Goal: Task Accomplishment & Management: Manage account settings

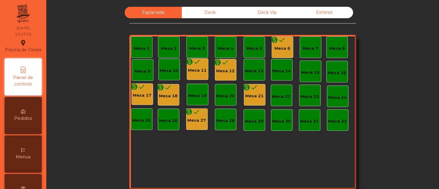
click at [33, 158] on div "Menus" at bounding box center [23, 154] width 37 height 37
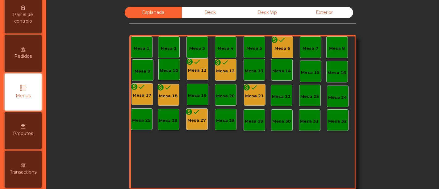
scroll to position [64, 0]
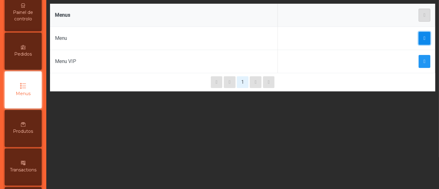
click at [219, 37] on span "button" at bounding box center [425, 38] width 2 height 5
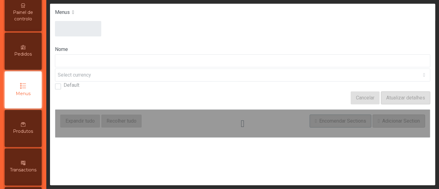
type input "****"
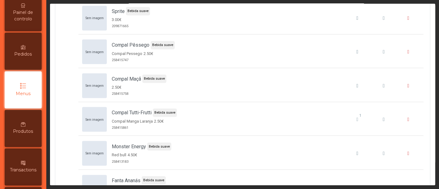
scroll to position [2679, 0]
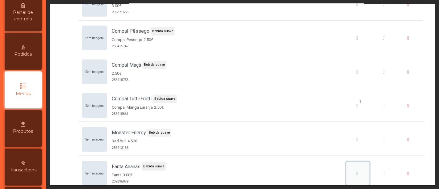
click at [219, 170] on div "Fanta Ananás" at bounding box center [357, 173] width 19 height 7
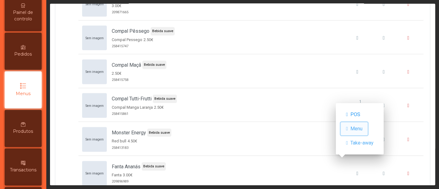
click at [219, 125] on span "Menu" at bounding box center [356, 128] width 12 height 7
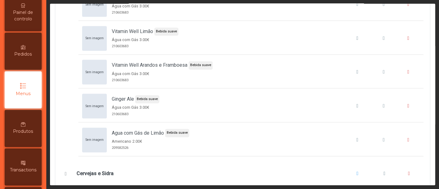
scroll to position [3031, 0]
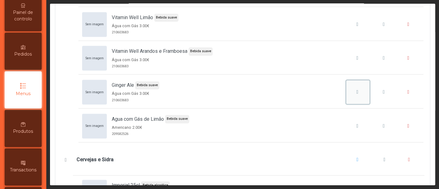
click at [219, 90] on icon "Ginger Ale" at bounding box center [358, 92] width 2 height 5
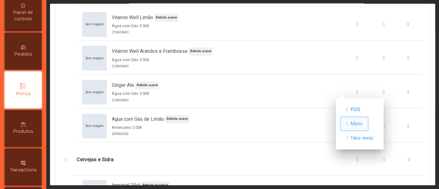
click at [219, 122] on span "Menu" at bounding box center [356, 123] width 12 height 7
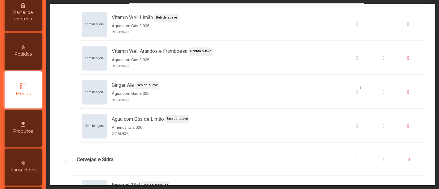
click at [26, 89] on icon at bounding box center [23, 86] width 6 height 6
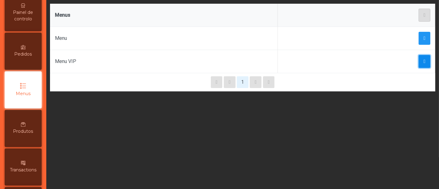
click at [219, 60] on span "button" at bounding box center [425, 61] width 2 height 5
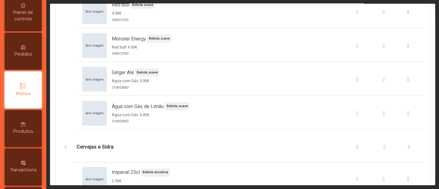
scroll to position [2797, 0]
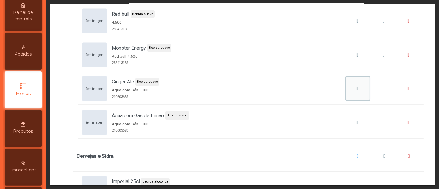
click at [219, 86] on icon "Ginger Ale" at bounding box center [358, 88] width 2 height 5
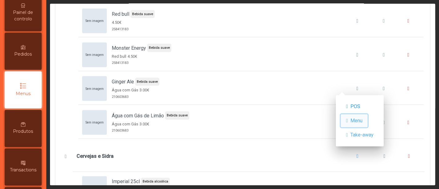
click at [219, 116] on button "Menu" at bounding box center [354, 120] width 27 height 13
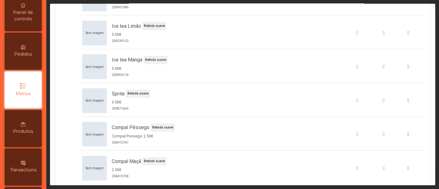
scroll to position [2569, 0]
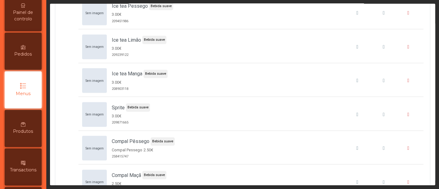
click at [30, 17] on span "Painel de controlo" at bounding box center [23, 15] width 34 height 13
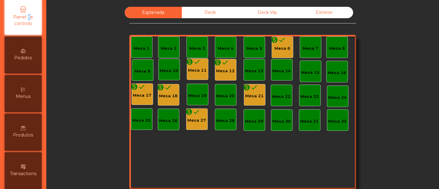
scroll to position [10, 0]
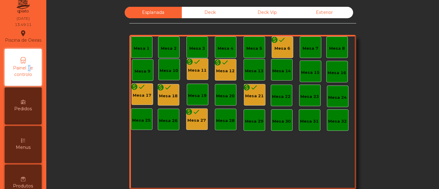
click at [30, 17] on div "Piscina de Oeiras location_on [DATE] 13:49:11 Painel de controlo Pedidos Menus …" at bounding box center [23, 156] width 36 height 325
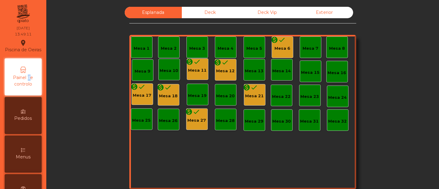
scroll to position [0, 0]
